Goal: Task Accomplishment & Management: Use online tool/utility

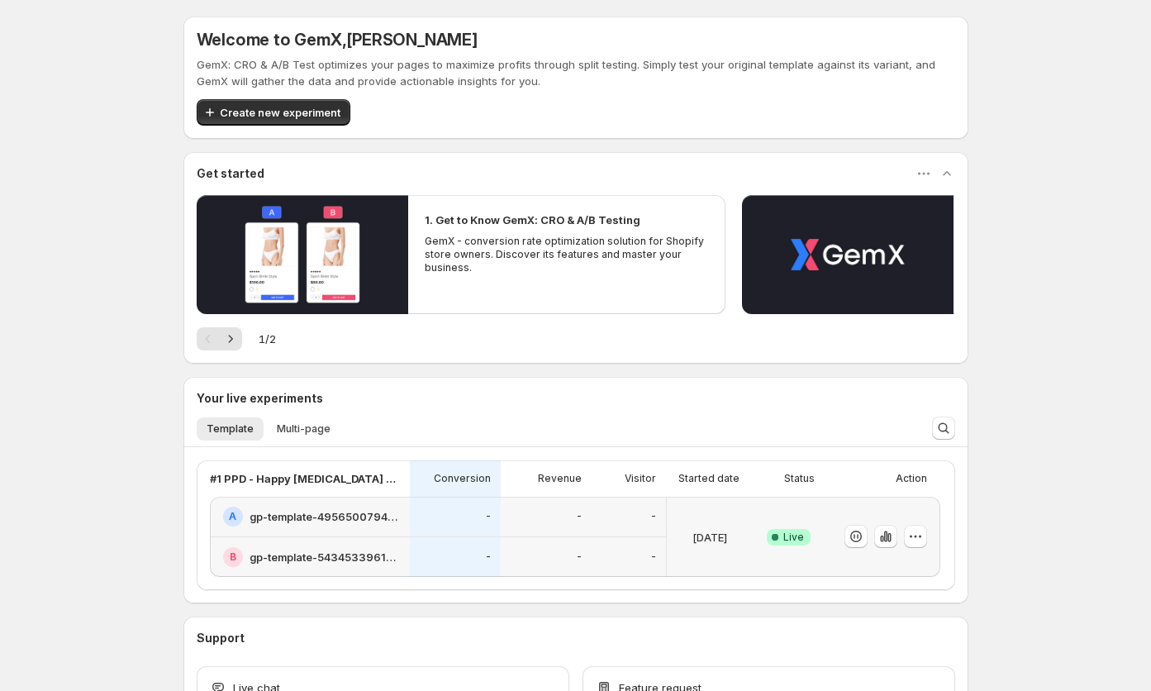
scroll to position [121, 0]
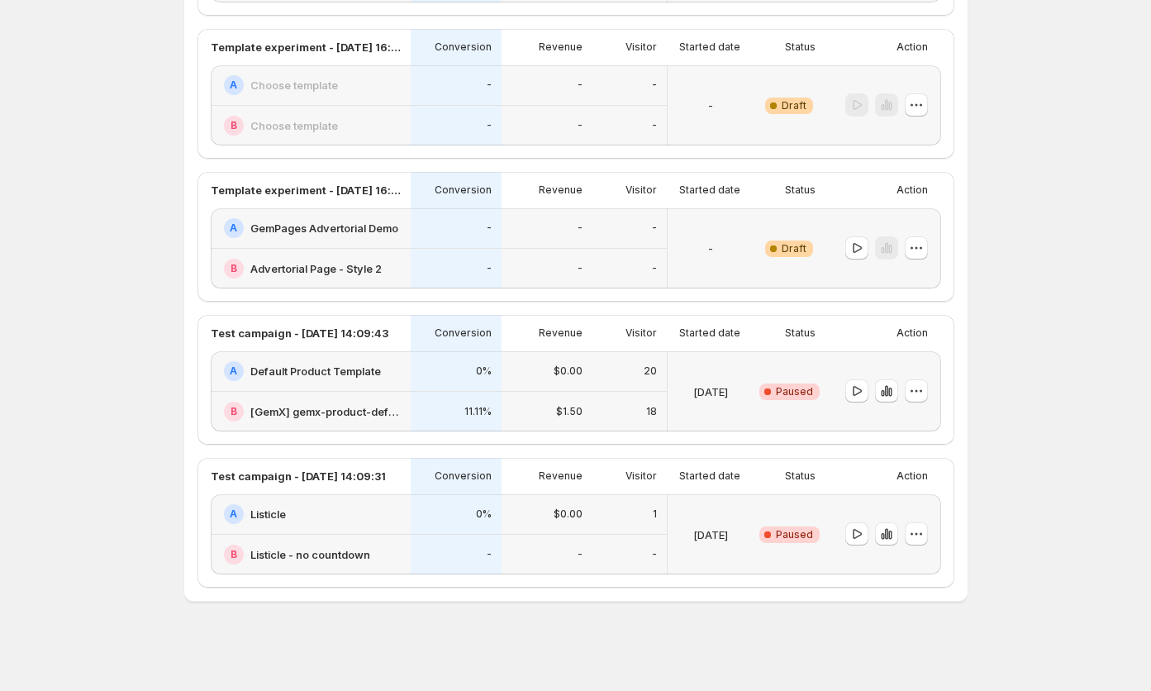
scroll to position [309, 0]
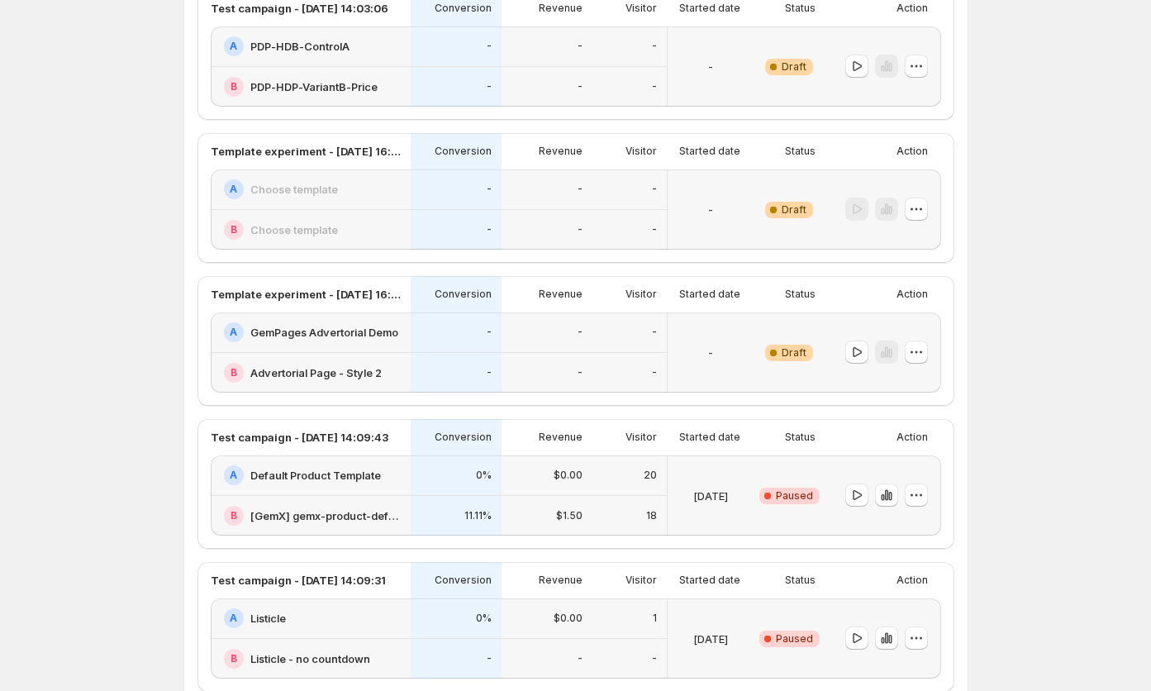
click at [564, 332] on div "-" at bounding box center [546, 332] width 71 height 20
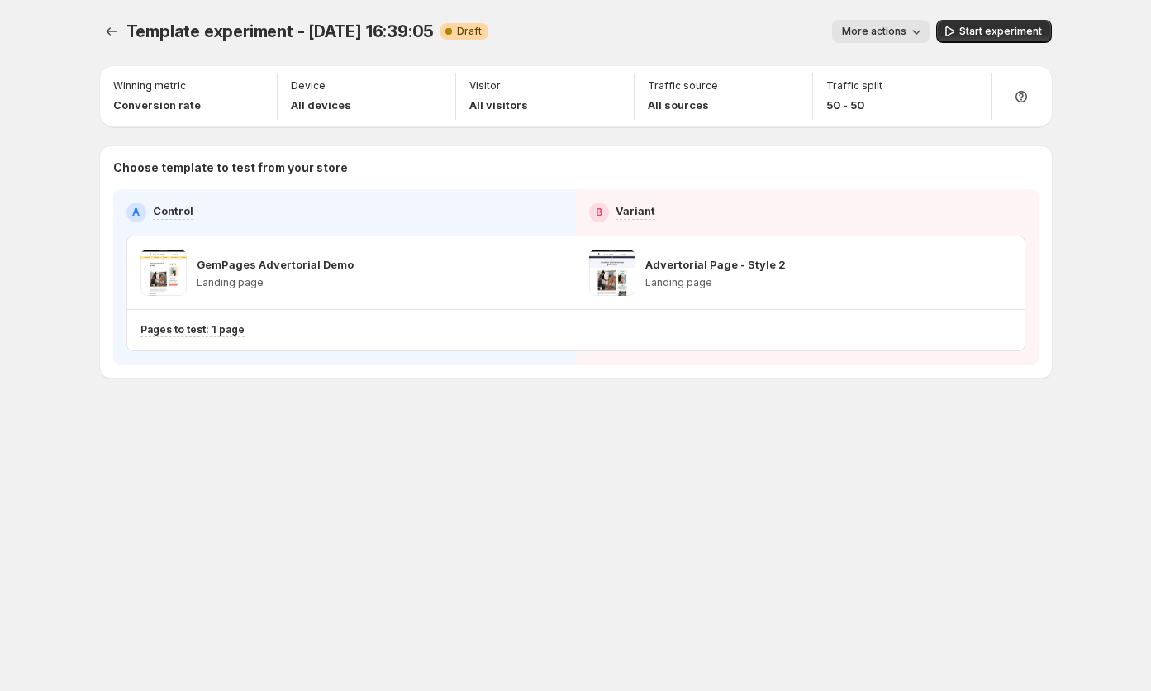
click at [900, 34] on span "More actions" at bounding box center [874, 31] width 64 height 13
click at [993, 31] on span "Start experiment" at bounding box center [1000, 31] width 83 height 13
click at [883, 26] on span "More actions" at bounding box center [866, 31] width 64 height 13
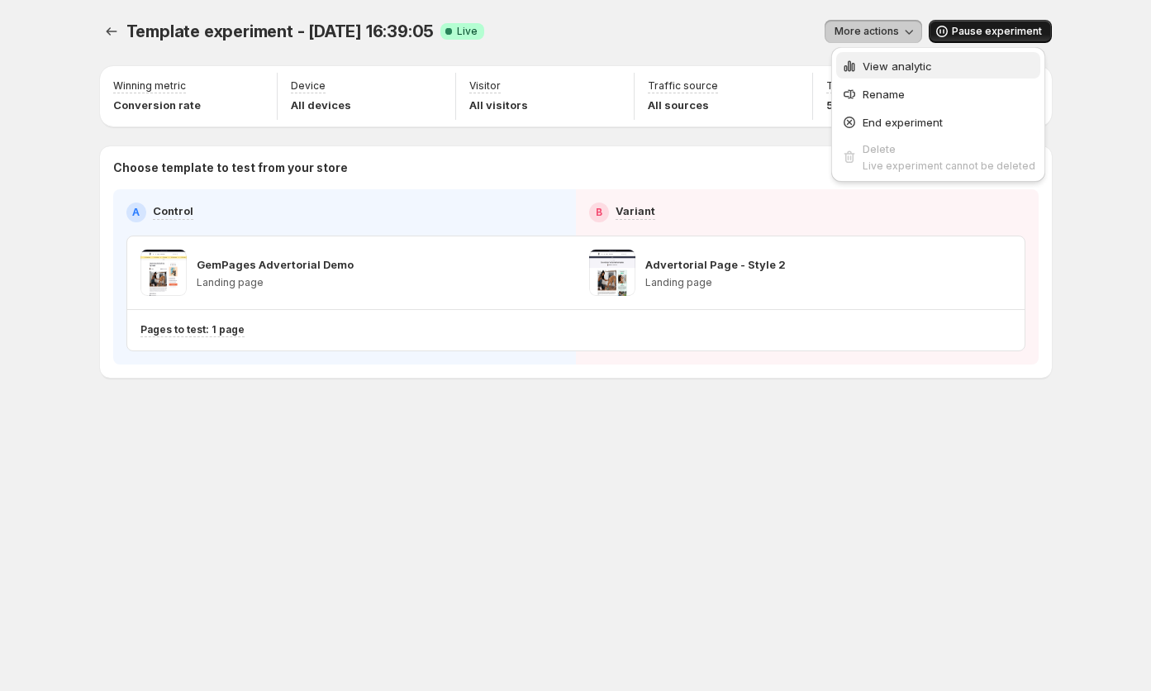
click at [871, 59] on span "View analytic" at bounding box center [897, 65] width 69 height 13
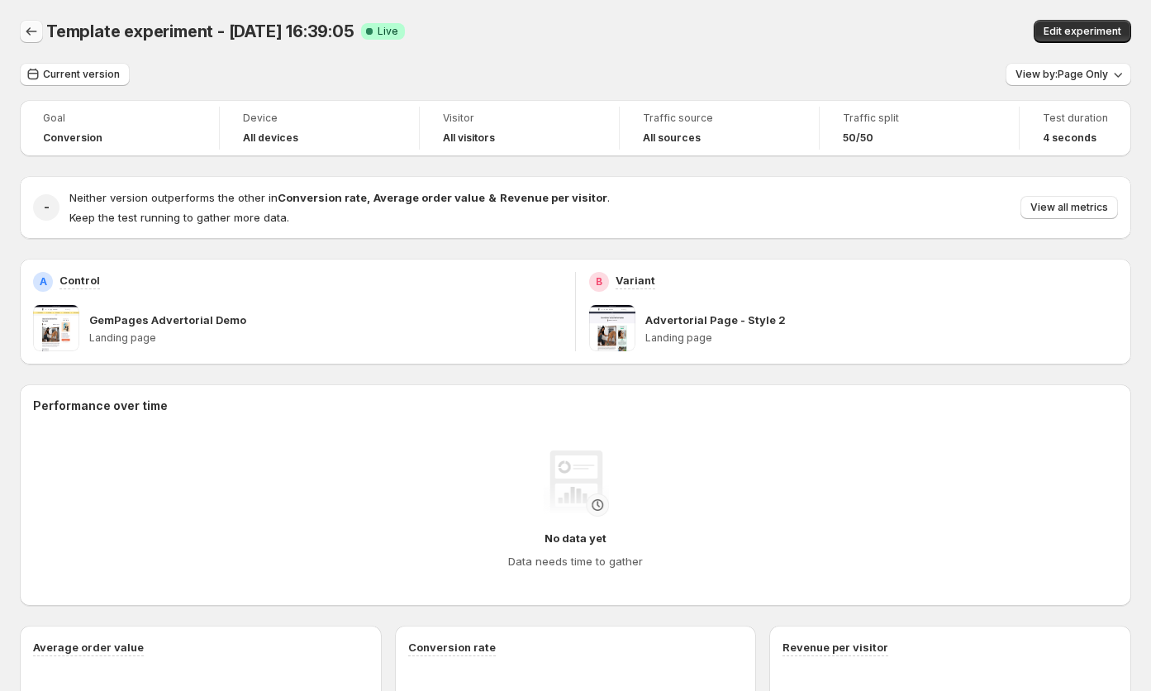
click at [31, 33] on icon "Back" at bounding box center [31, 31] width 17 height 17
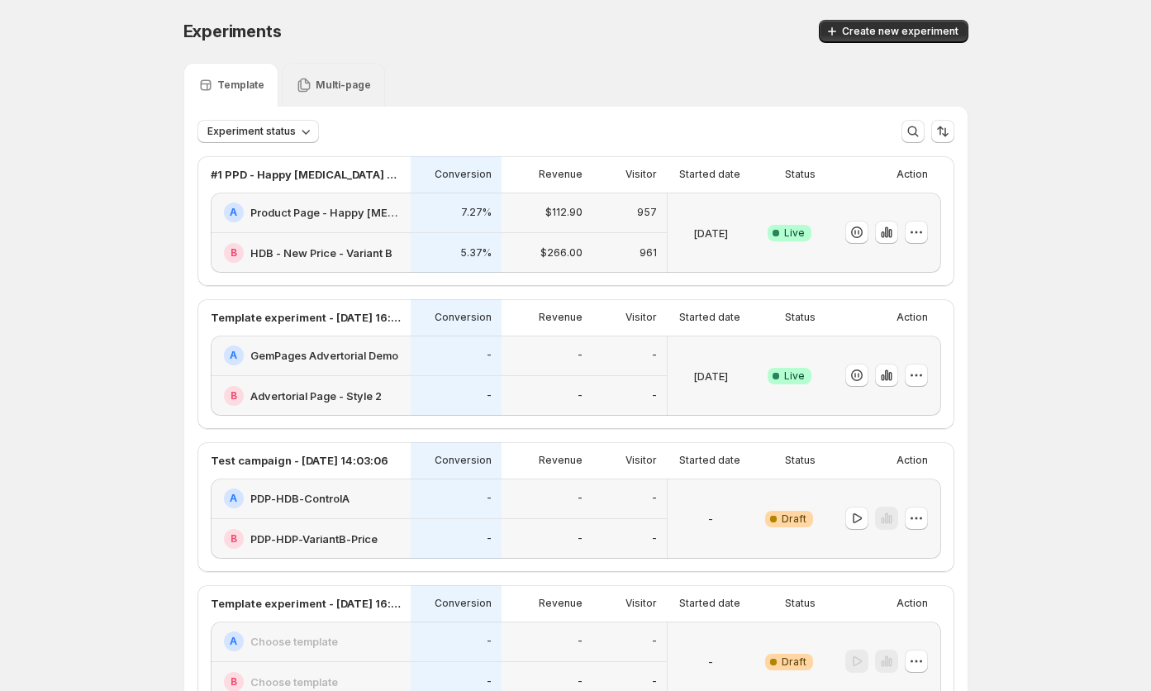
click at [521, 221] on div "$112.90" at bounding box center [546, 212] width 71 height 20
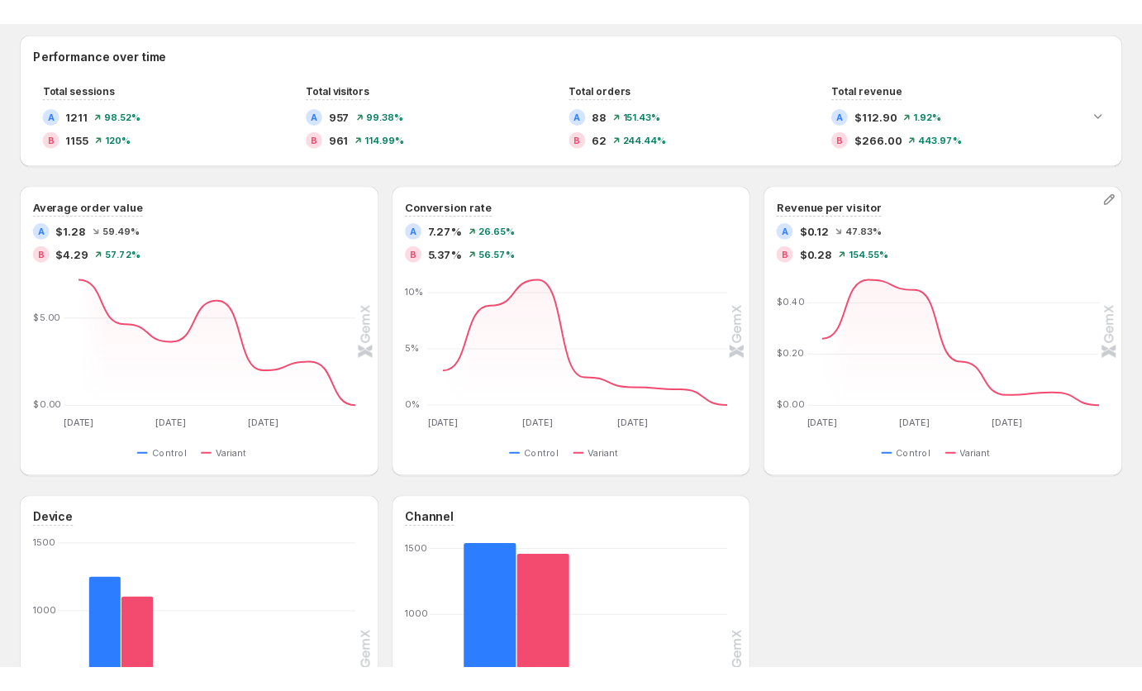
scroll to position [434, 0]
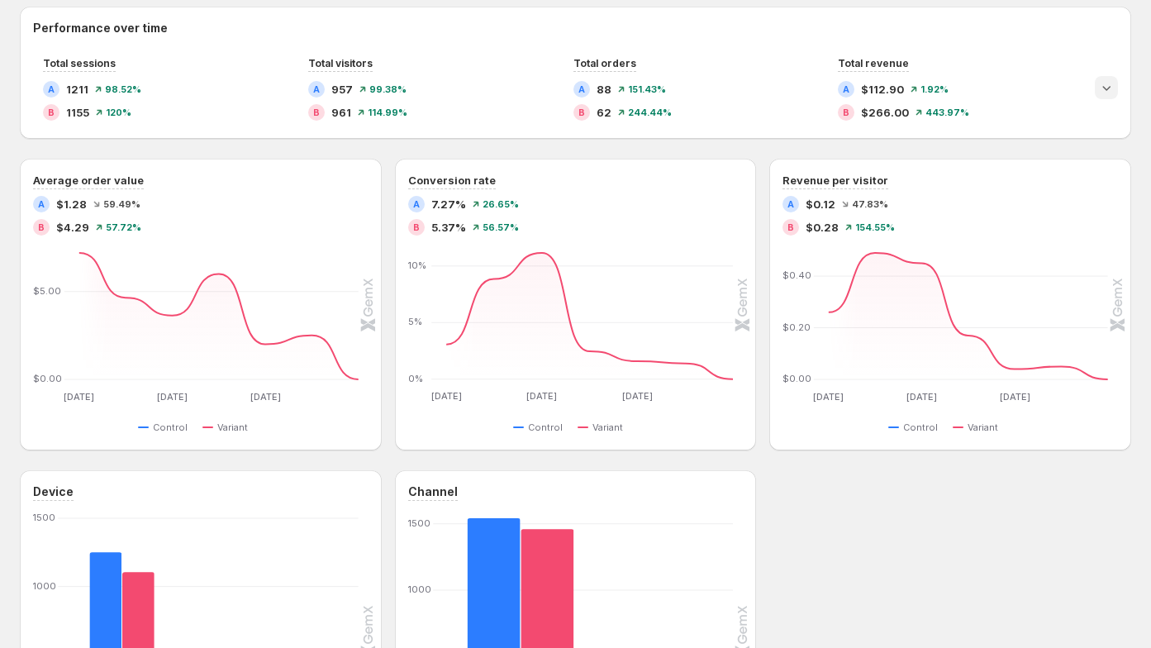
click at [1111, 94] on icon "Expand chart" at bounding box center [1106, 87] width 17 height 17
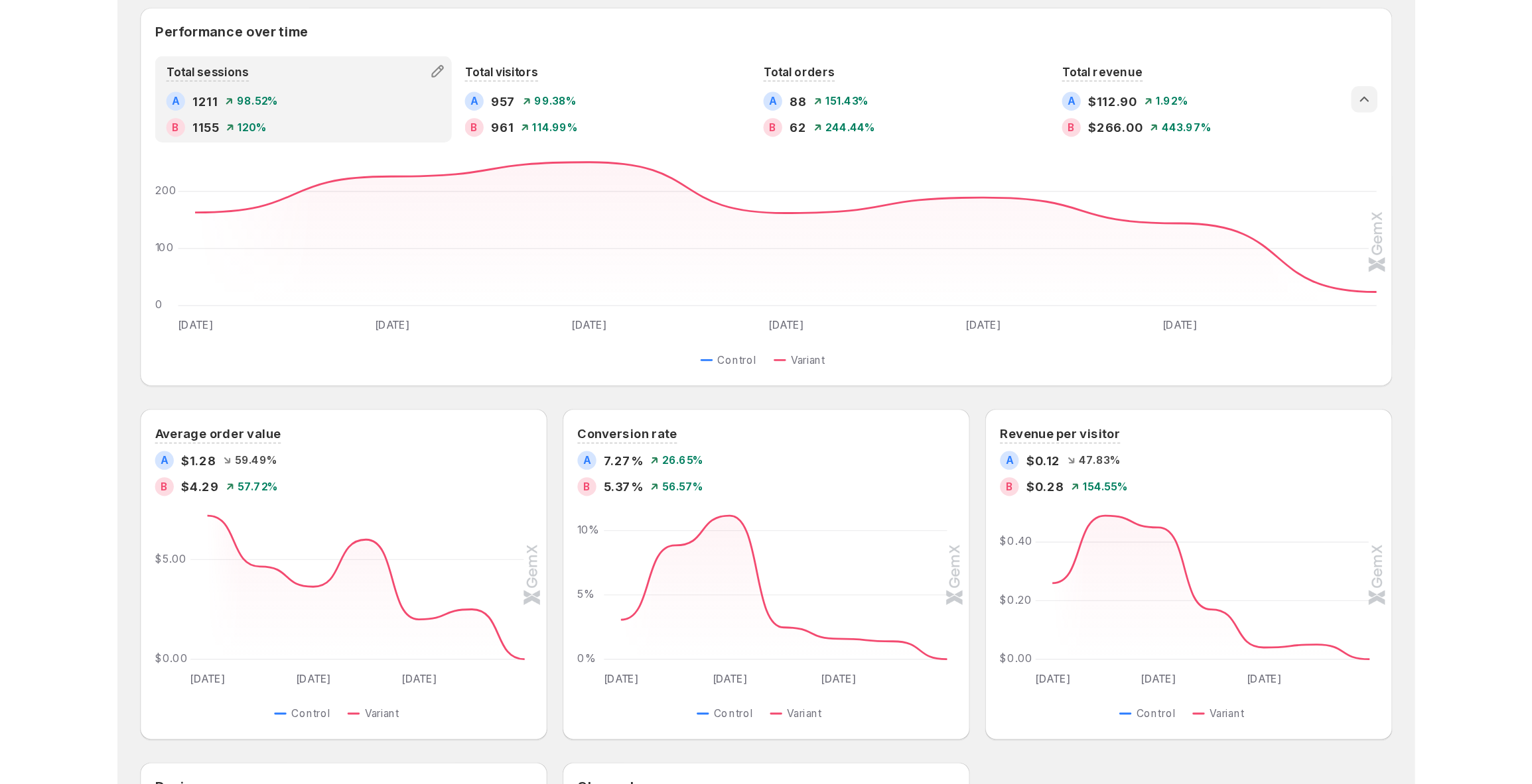
scroll to position [110, 0]
